Goal: Task Accomplishment & Management: Complete application form

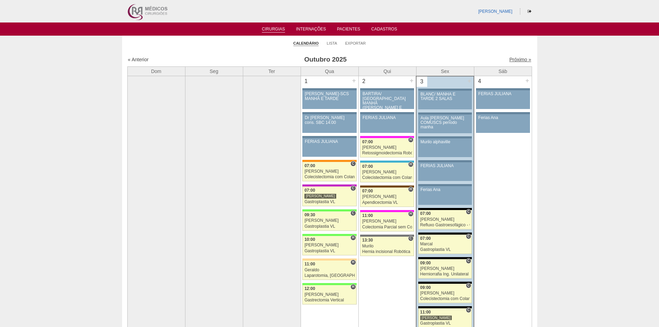
click at [510, 58] on link "Próximo »" at bounding box center [520, 60] width 22 height 6
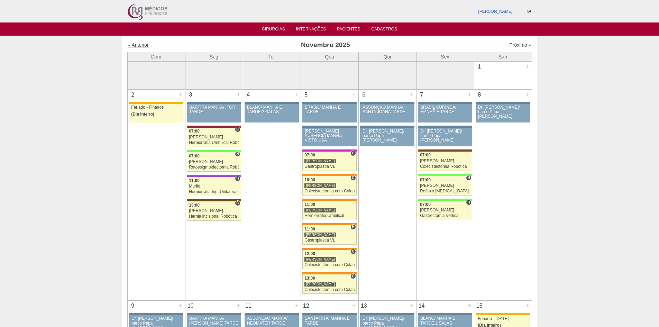
click at [138, 46] on link "« Anterior" at bounding box center [138, 45] width 21 height 6
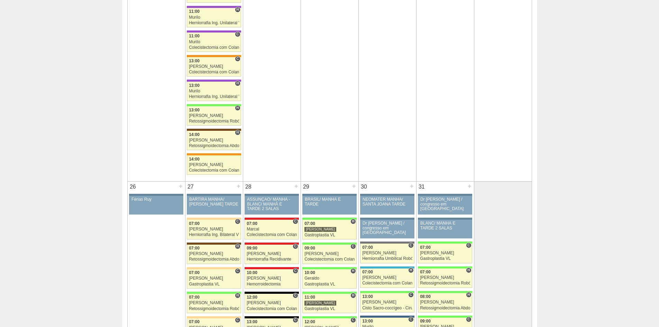
scroll to position [1383, 0]
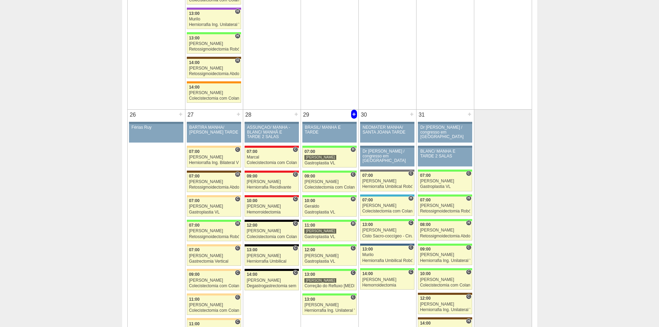
click at [353, 115] on div "+" at bounding box center [354, 114] width 6 height 9
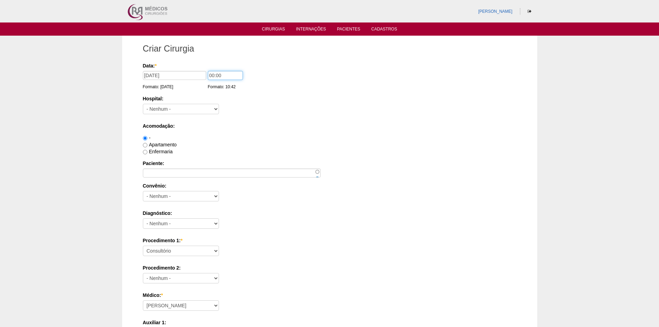
click at [212, 74] on input "00:00" at bounding box center [225, 75] width 35 height 9
type input "09:00"
click at [171, 108] on select "- Nenhum - 9 de Julho Albert Einstein Alvorada América Assunção Bartira Benefic…" at bounding box center [181, 109] width 76 height 10
select select "8"
click at [143, 104] on select "- Nenhum - 9 de Julho Albert Einstein Alvorada América Assunção Bartira Benefic…" at bounding box center [181, 109] width 76 height 10
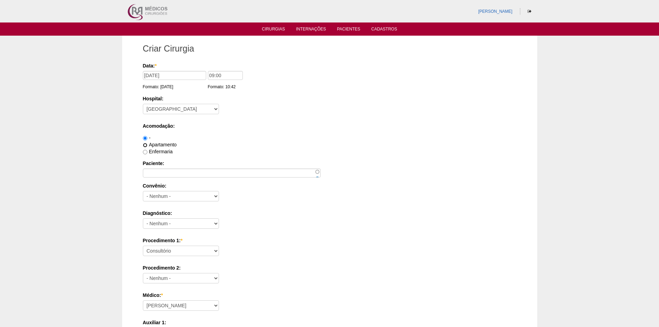
click at [145, 145] on input "Apartamento" at bounding box center [145, 145] width 4 height 4
radio input "true"
click at [151, 175] on input "Paciente:" at bounding box center [232, 172] width 178 height 9
paste input "Luis Henrique Alves"
type input "Luis Henrique Alves"
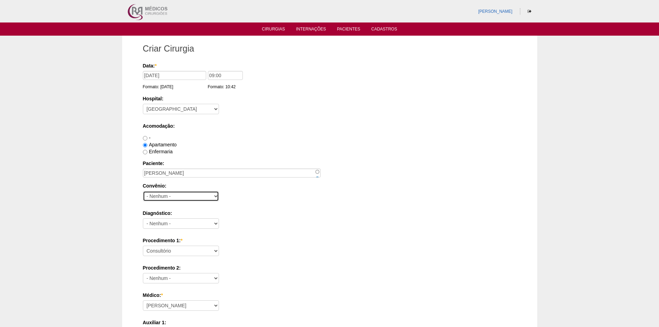
click at [158, 196] on select "- Nenhum - Abet Afresp Allianz Amil Blue Life Caasp Cabesp Caixa de Pensões Car…" at bounding box center [181, 196] width 76 height 10
select select "26"
click at [143, 191] on select "- Nenhum - Abet Afresp Allianz Amil Blue Life Caasp Cabesp Caixa de Pensões Car…" at bounding box center [181, 196] width 76 height 10
click at [190, 221] on select "- Nenhum - Abdome Agudo Abscesso Hepático Abscesso Perianal Abscesso Peritoneal…" at bounding box center [181, 223] width 76 height 10
click at [143, 218] on select "- Nenhum - Abdome Agudo Abscesso Hepático Abscesso Perianal Abscesso Peritoneal…" at bounding box center [181, 223] width 76 height 10
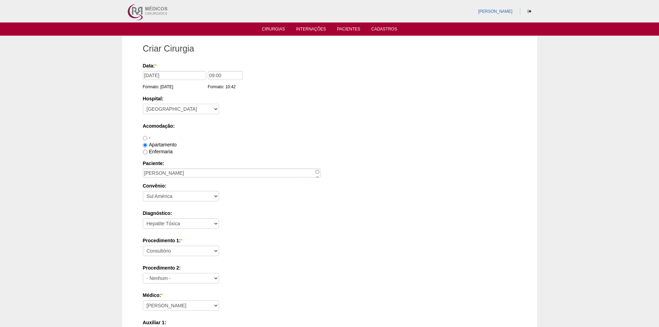
click at [215, 213] on label "Diagnóstico:" at bounding box center [329, 213] width 373 height 7
click at [215, 218] on select "- Nenhum - Abdome Agudo Abscesso Hepático Abscesso Perianal Abscesso Peritoneal…" at bounding box center [181, 223] width 76 height 10
click at [210, 223] on select "- Nenhum - Abdome Agudo Abscesso Hepático Abscesso Perianal Abscesso Peritoneal…" at bounding box center [181, 223] width 76 height 10
select select "9954"
click at [143, 218] on select "- Nenhum - Abdome Agudo Abscesso Hepático Abscesso Perianal Abscesso Peritoneal…" at bounding box center [181, 223] width 76 height 10
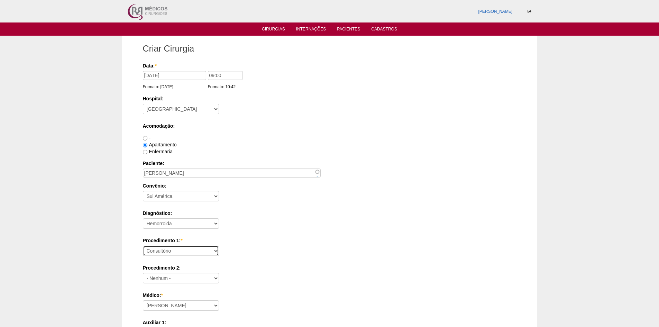
click at [185, 250] on select "Consultório Abscesso Hepático - Drenagem Abscesso perianal Amputação Abdômino P…" at bounding box center [181, 251] width 76 height 10
select select "35201"
click at [143, 246] on select "Consultório Abscesso Hepático - Drenagem Abscesso perianal Amputação Abdômino P…" at bounding box center [181, 251] width 76 height 10
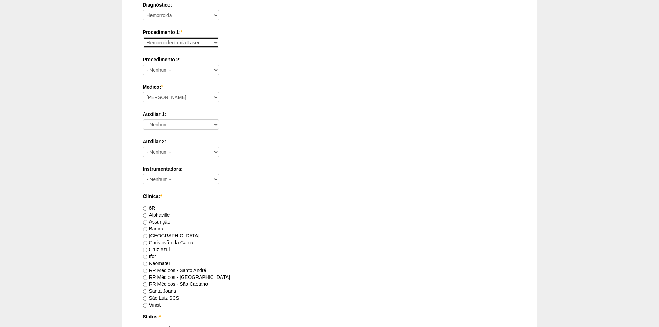
scroll to position [242, 0]
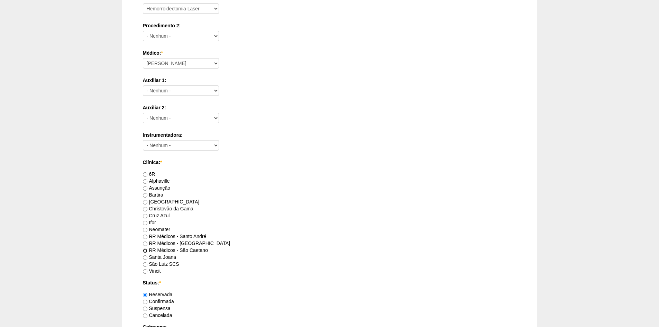
drag, startPoint x: 145, startPoint y: 251, endPoint x: 167, endPoint y: 246, distance: 23.3
click at [146, 250] on input "RR Médicos - São Caetano" at bounding box center [145, 250] width 4 height 4
radio input "true"
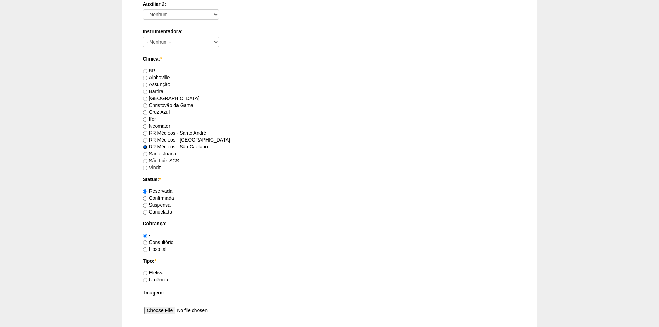
scroll to position [346, 0]
click at [146, 242] on input "Consultório" at bounding box center [145, 242] width 4 height 4
radio input "true"
drag, startPoint x: 146, startPoint y: 272, endPoint x: 184, endPoint y: 249, distance: 44.7
click at [146, 271] on input "Eletiva" at bounding box center [145, 272] width 4 height 4
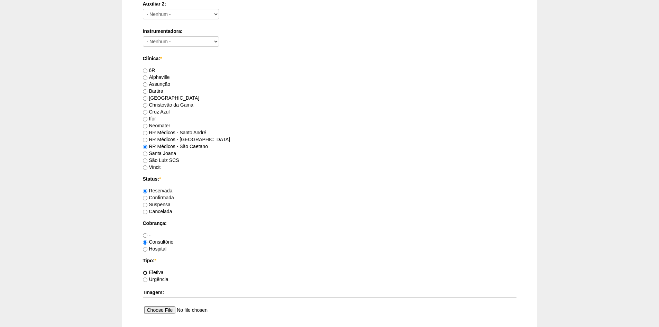
radio input "true"
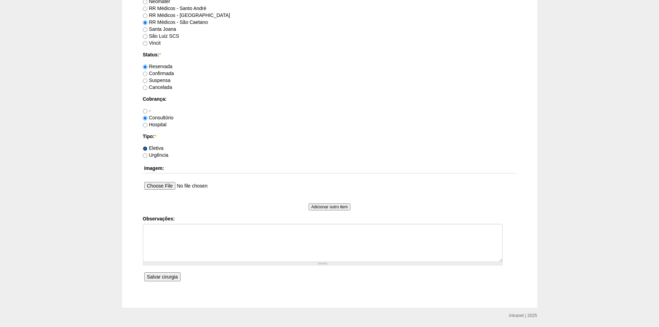
scroll to position [484, 0]
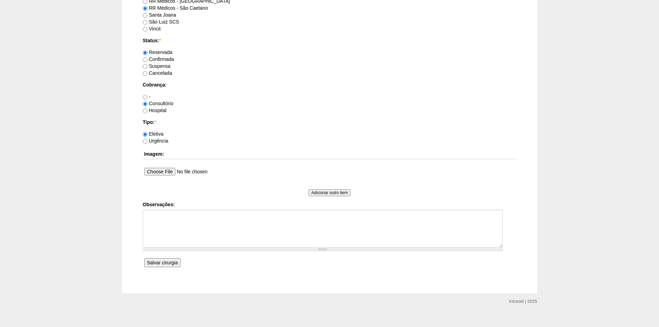
click at [160, 262] on input "Salvar cirurgia" at bounding box center [162, 262] width 36 height 9
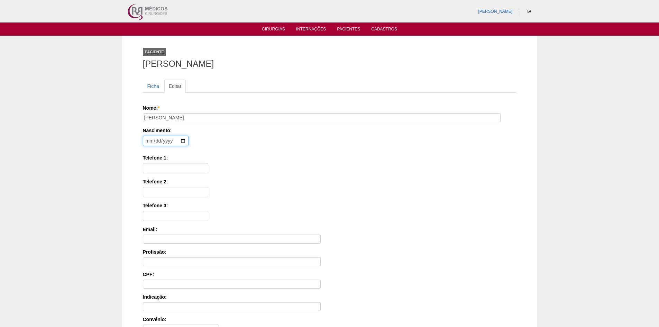
click at [150, 139] on input "date" at bounding box center [166, 141] width 46 height 10
type input "1990-06-18"
click at [159, 166] on input "Telefone 1:" at bounding box center [175, 168] width 65 height 10
paste input "98748-7728"
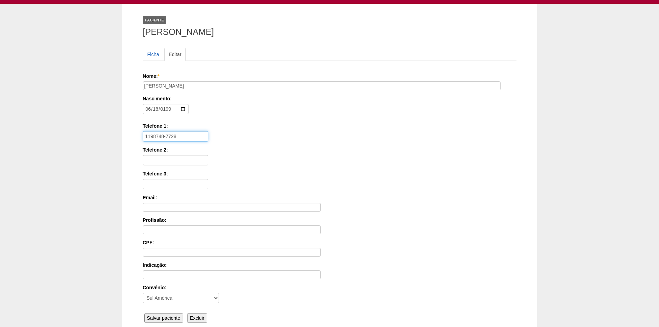
scroll to position [95, 0]
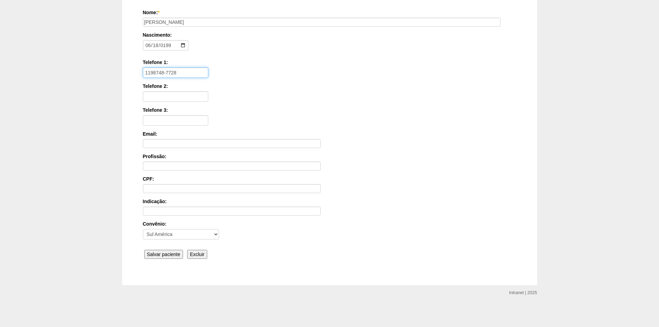
type input "1198748-7728"
click at [164, 256] on input "Salvar paciente" at bounding box center [163, 254] width 39 height 9
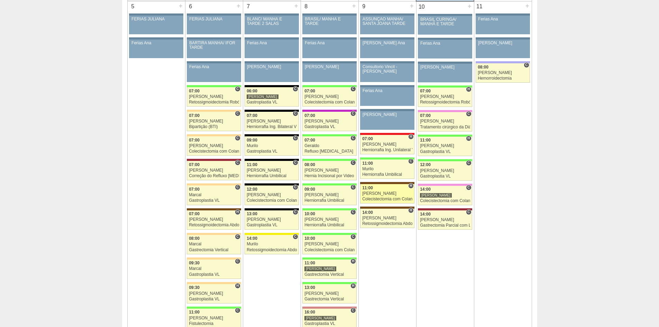
scroll to position [415, 0]
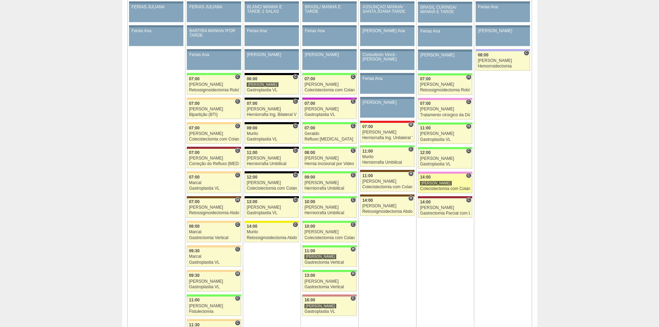
click at [436, 188] on div "Colecistectomia com Colangiografia VL" at bounding box center [445, 188] width 50 height 4
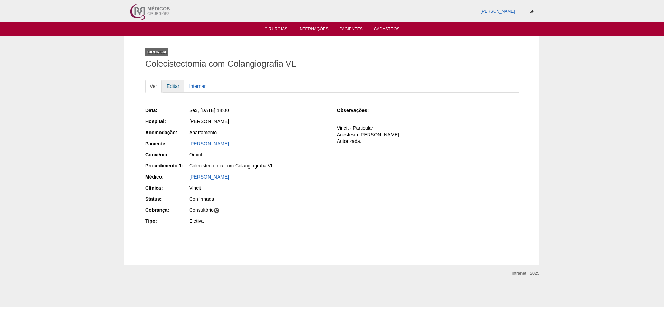
click at [172, 87] on link "Editar" at bounding box center [173, 86] width 22 height 13
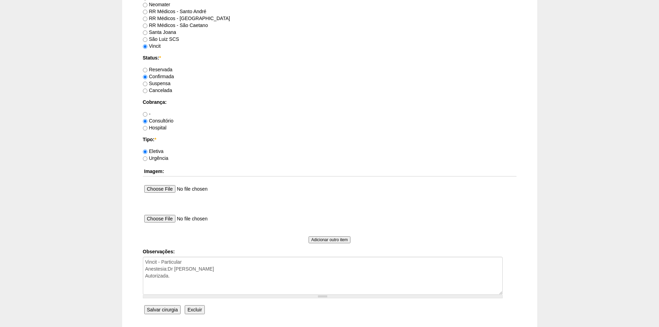
scroll to position [495, 0]
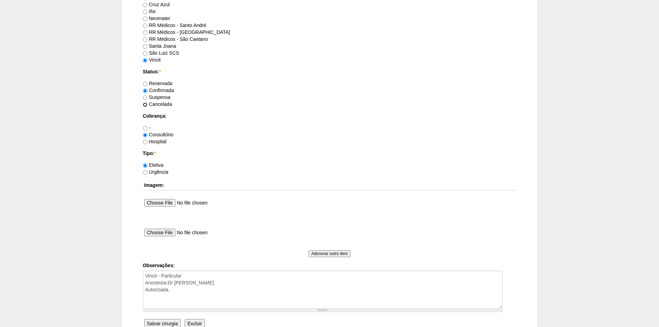
click at [146, 105] on input "Cancelada" at bounding box center [145, 104] width 4 height 4
radio input "true"
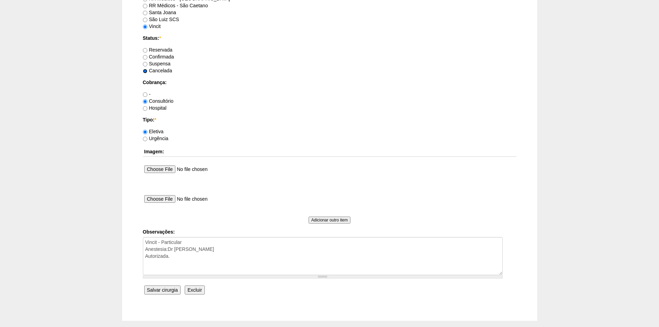
scroll to position [564, 0]
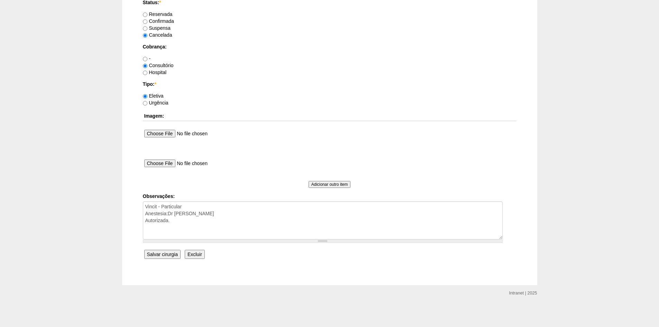
click at [166, 252] on input "Salvar cirurgia" at bounding box center [162, 254] width 36 height 9
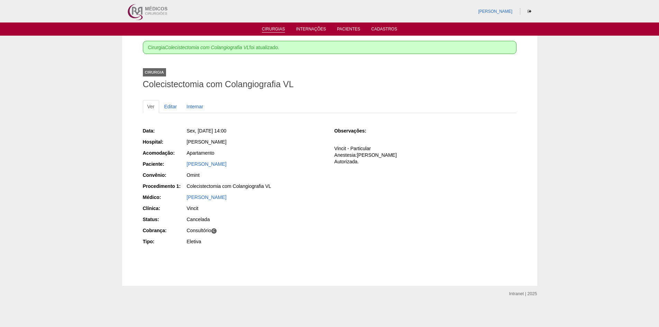
click at [273, 30] on link "Cirurgias" at bounding box center [273, 30] width 23 height 6
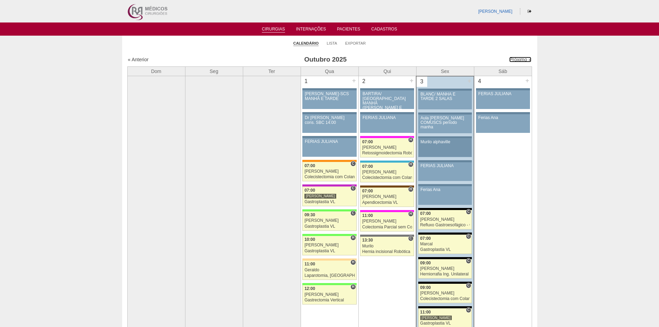
drag, startPoint x: 511, startPoint y: 59, endPoint x: 422, endPoint y: 139, distance: 119.8
click at [511, 59] on link "Próximo »" at bounding box center [520, 60] width 22 height 6
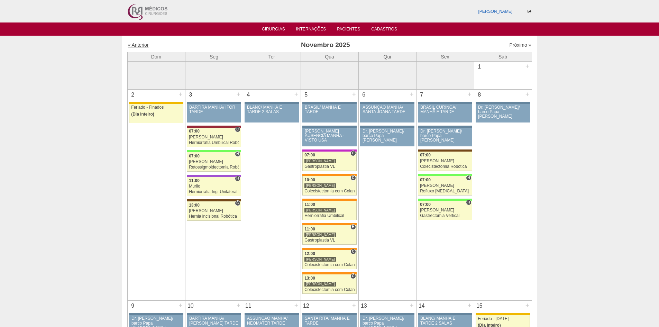
click at [135, 44] on link "« Anterior" at bounding box center [138, 45] width 21 height 6
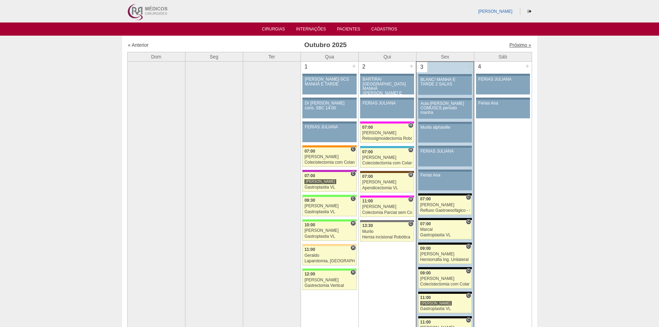
click at [513, 45] on link "Próximo »" at bounding box center [520, 45] width 22 height 6
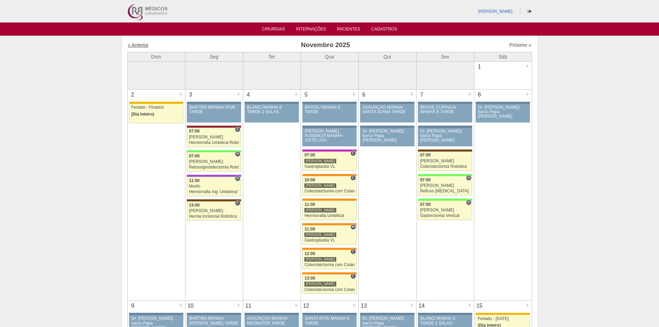
click at [138, 45] on link "« Anterior" at bounding box center [138, 45] width 21 height 6
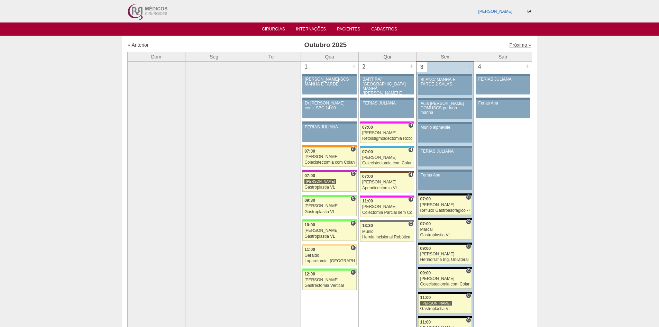
click at [510, 43] on link "Próximo »" at bounding box center [520, 45] width 22 height 6
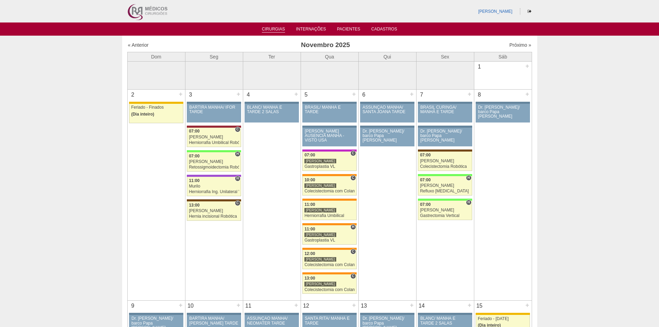
click at [273, 29] on link "Cirurgias" at bounding box center [273, 30] width 23 height 6
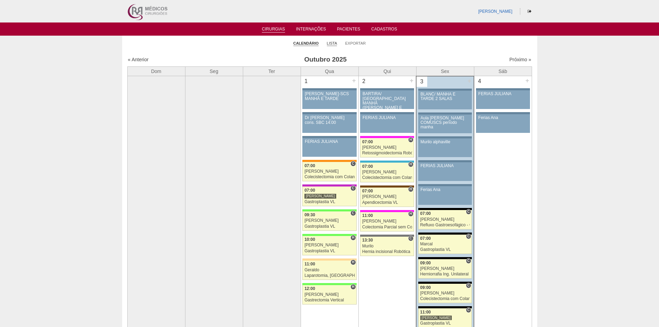
click at [333, 44] on link "Lista" at bounding box center [332, 43] width 10 height 5
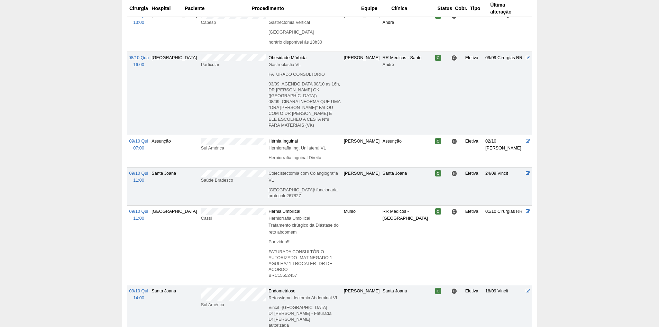
scroll to position [2524, 0]
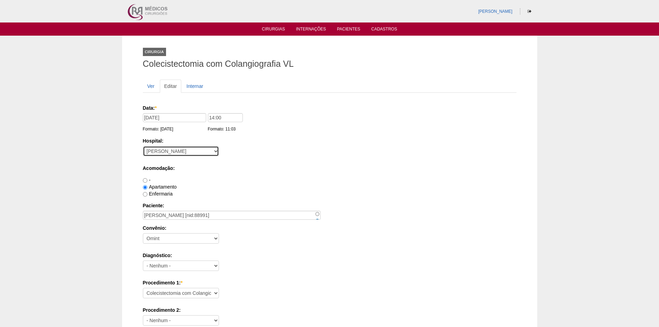
click at [187, 154] on select "- [GEOGRAPHIC_DATA] - [DATE] [PERSON_NAME] Alvorada América Assunção Bartira Be…" at bounding box center [181, 151] width 76 height 10
select select "46"
click at [143, 146] on select "- [GEOGRAPHIC_DATA] - [DATE] [PERSON_NAME] Alvorada América Assunção Bartira Be…" at bounding box center [181, 151] width 76 height 10
click at [170, 119] on input "[DATE]" at bounding box center [174, 117] width 63 height 9
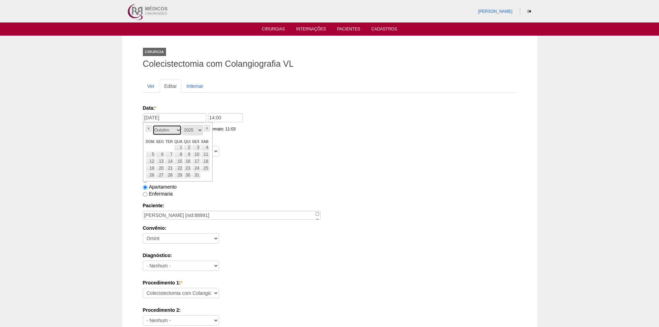
click at [179, 129] on select "Janeiro Fevereiro Março Abril Maio Junho Julho Agosto Setembro Outubro Novembro…" at bounding box center [167, 130] width 29 height 10
click at [178, 153] on link "5" at bounding box center [179, 154] width 10 height 7
type input "05/11/2025"
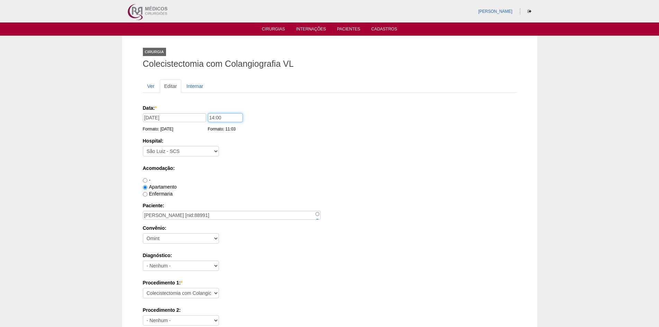
click at [212, 118] on input "14:00" at bounding box center [225, 117] width 35 height 9
type input "10:00"
click at [284, 151] on div "Hospital: - Nenhum - 9 de Julho Albert Einstein Alvorada América Assunção Barti…" at bounding box center [329, 148] width 373 height 22
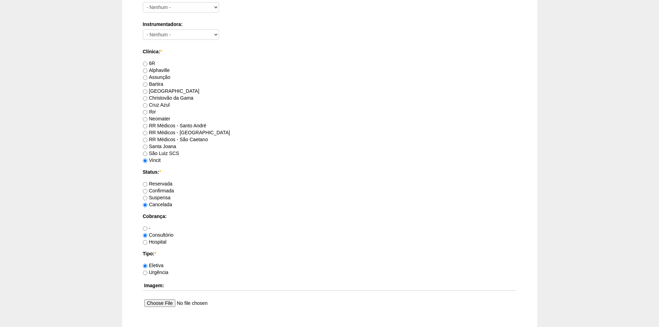
scroll to position [450, 0]
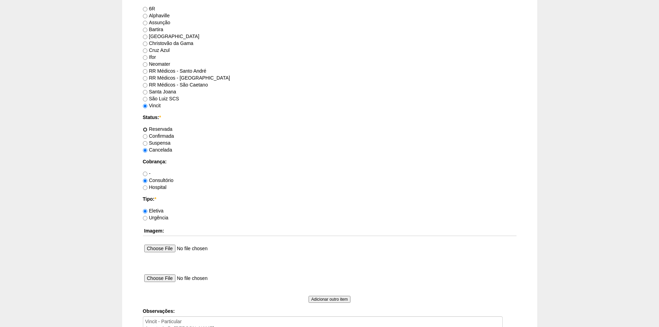
click at [146, 129] on input "Reservada" at bounding box center [145, 129] width 4 height 4
radio input "true"
click at [146, 188] on input "Hospital" at bounding box center [145, 187] width 4 height 4
radio input "true"
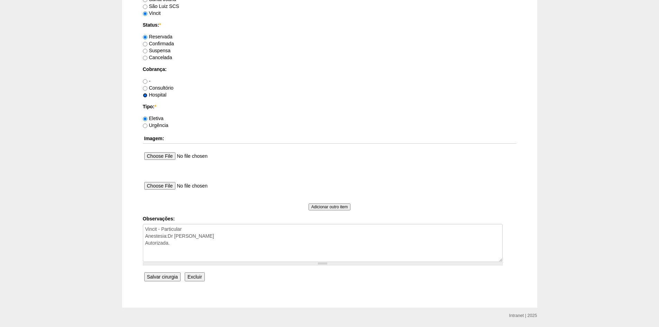
scroll to position [553, 0]
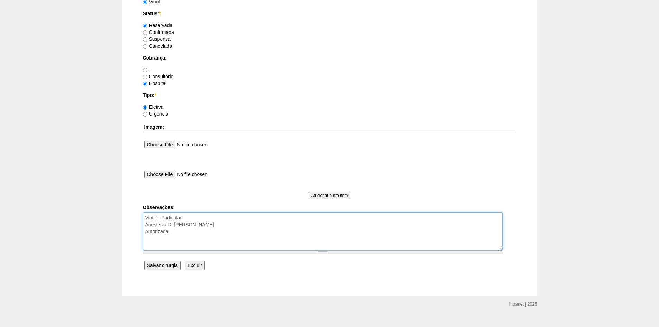
drag, startPoint x: 203, startPoint y: 235, endPoint x: 146, endPoint y: 220, distance: 58.2
click at [146, 220] on textarea "Vincit - Particular Anestesia:Dr Renan Autorizada." at bounding box center [323, 231] width 360 height 38
type textarea "Agendar em nome dra Ana Paula"
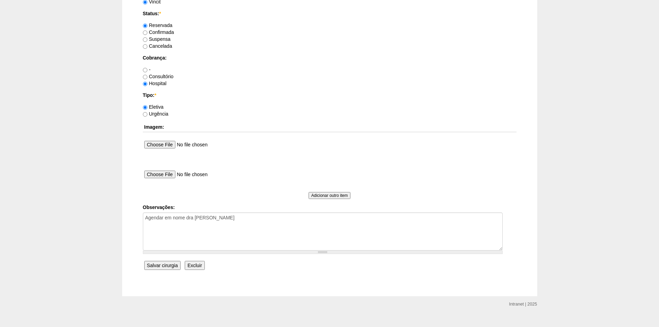
click at [168, 264] on input "Salvar cirurgia" at bounding box center [162, 265] width 36 height 9
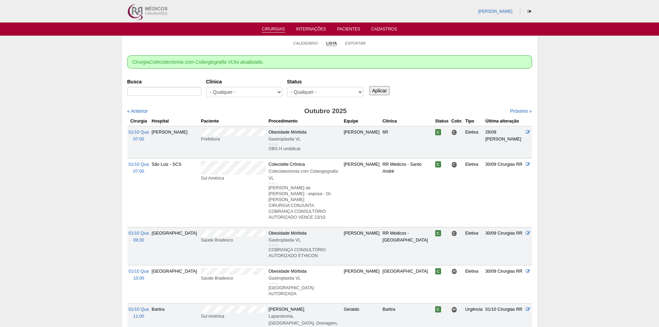
click at [273, 30] on link "Cirurgias" at bounding box center [273, 30] width 23 height 6
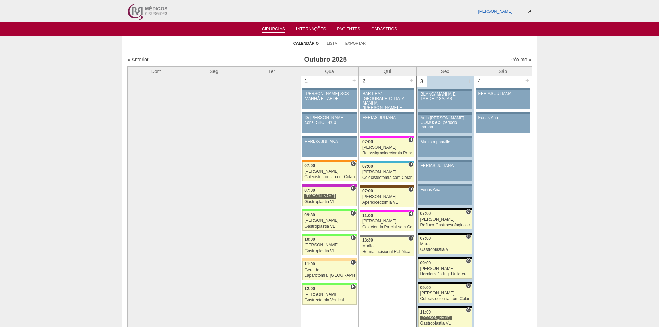
click at [510, 58] on link "Próximo »" at bounding box center [520, 60] width 22 height 6
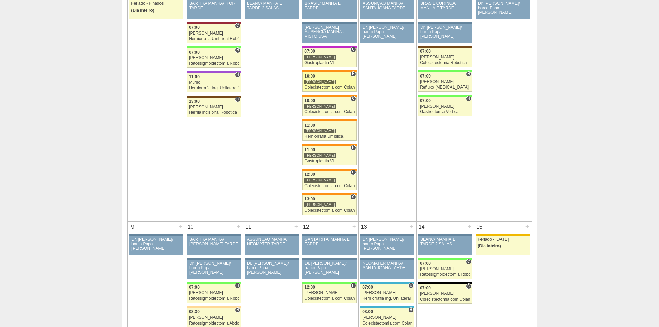
scroll to position [69, 0]
